Goal: Task Accomplishment & Management: Complete application form

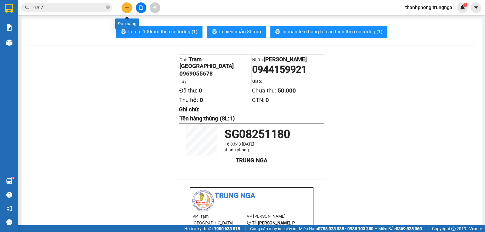
click at [128, 8] on icon "plus" at bounding box center [126, 7] width 3 height 0
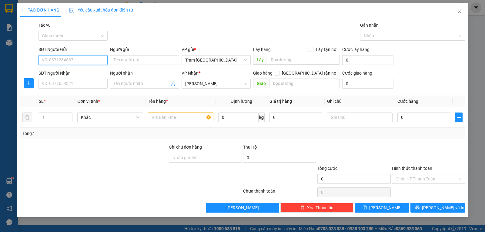
click at [87, 59] on input "SĐT Người Gửi" at bounding box center [73, 60] width 69 height 10
type input "02822508541"
type input "An Phát Co.,LTD"
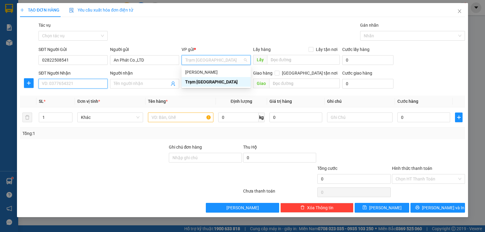
click at [87, 83] on input "SĐT Người Nhận" at bounding box center [73, 84] width 69 height 10
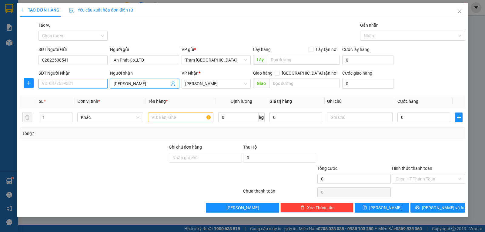
type input "[PERSON_NAME]"
click at [167, 116] on input "text" at bounding box center [181, 118] width 66 height 10
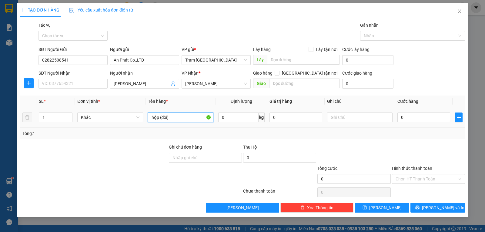
type input "hộp (đôi)"
type input "1"
type input "003"
type input "3"
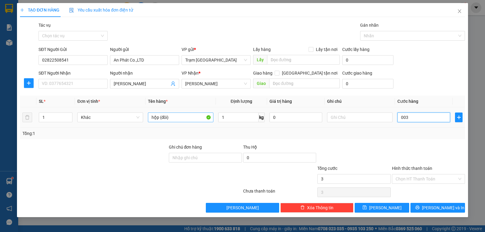
type input "0.030"
type input "30"
type input "30.000"
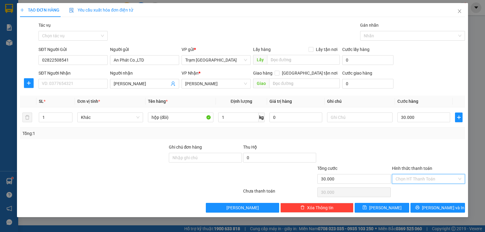
click at [438, 177] on input "Hình thức thanh toán" at bounding box center [427, 178] width 62 height 9
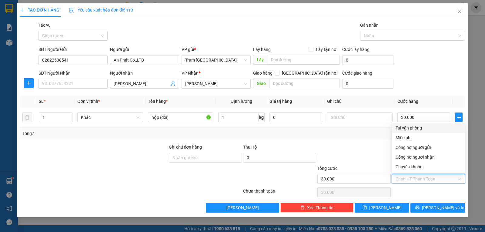
click at [426, 129] on div "Tại văn phòng" at bounding box center [429, 128] width 66 height 7
type input "0"
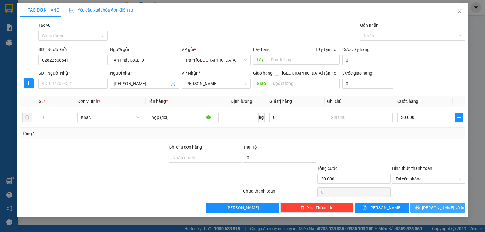
click at [434, 208] on span "[PERSON_NAME] và In" at bounding box center [443, 207] width 42 height 7
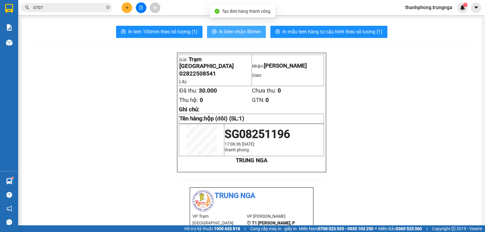
click at [239, 33] on span "In biên nhận 80mm" at bounding box center [240, 32] width 42 height 8
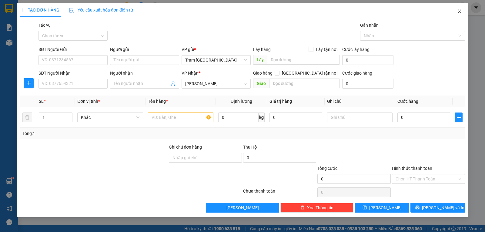
click at [462, 10] on icon "close" at bounding box center [459, 11] width 5 height 5
click at [460, 11] on icon "close" at bounding box center [459, 11] width 5 height 5
click at [460, 10] on icon "close" at bounding box center [459, 11] width 5 height 5
click at [460, 8] on span "Close" at bounding box center [459, 11] width 17 height 17
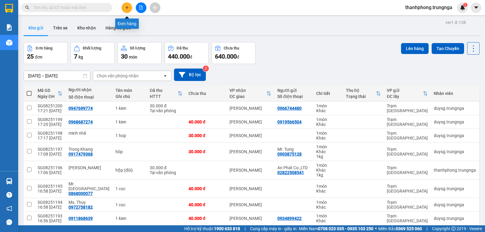
click at [128, 8] on icon "plus" at bounding box center [127, 7] width 4 height 4
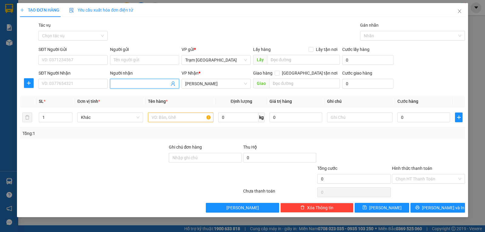
click at [149, 83] on input "Người nhận" at bounding box center [142, 83] width 56 height 7
type input "[PERSON_NAME]"
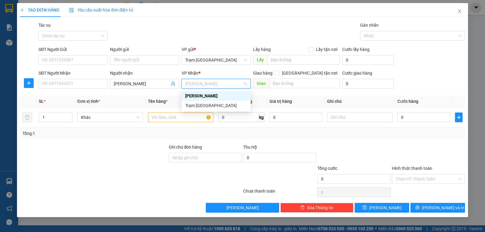
click at [213, 95] on div "[PERSON_NAME]" at bounding box center [216, 96] width 62 height 7
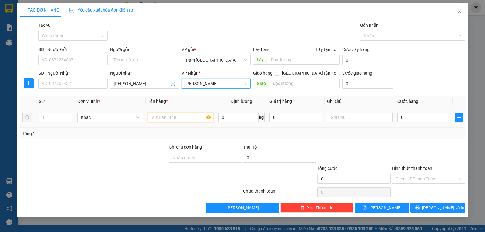
click at [167, 115] on input "text" at bounding box center [181, 118] width 66 height 10
type input "hộp (Bì thư)"
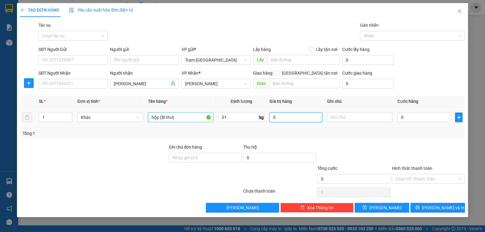
type input "1"
type input "003"
type input "3"
type input "0.030"
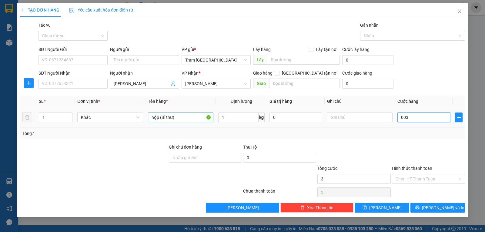
type input "30"
type input "30.000"
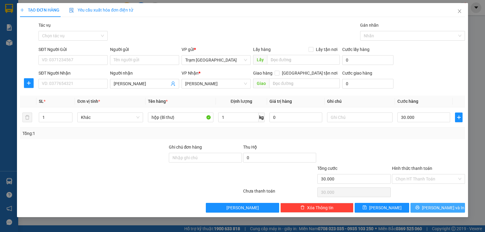
click at [421, 209] on button "[PERSON_NAME] và In" at bounding box center [438, 208] width 55 height 10
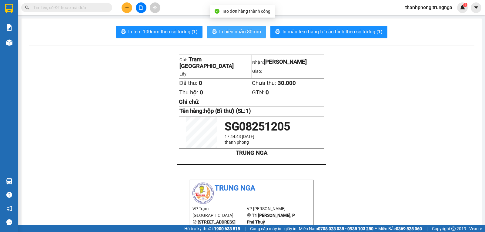
click at [219, 28] on span "In biên nhận 80mm" at bounding box center [240, 32] width 42 height 8
